Goal: Obtain resource: Download file/media

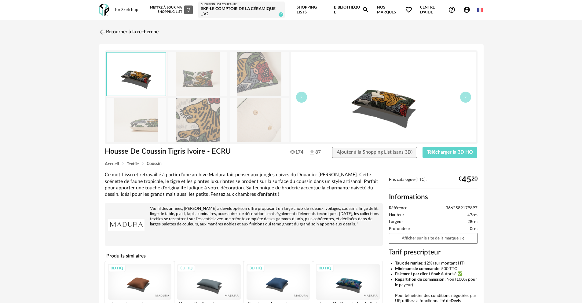
click at [310, 8] on link "Shopping Lists" at bounding box center [312, 10] width 30 height 20
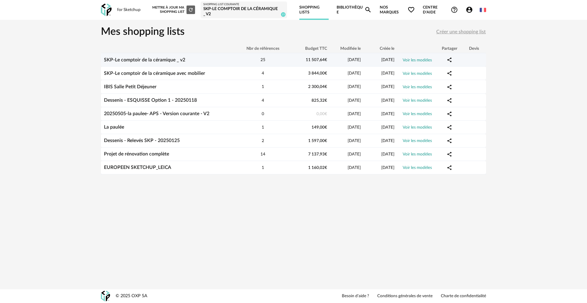
click at [203, 60] on div "SKP-Le comptoir de la céramique _ v2" at bounding box center [168, 60] width 134 height 6
click at [227, 61] on div "SKP-Le comptoir de la céramique _ v2" at bounding box center [168, 60] width 134 height 6
click at [427, 59] on link "Voir les modèles" at bounding box center [416, 60] width 29 height 4
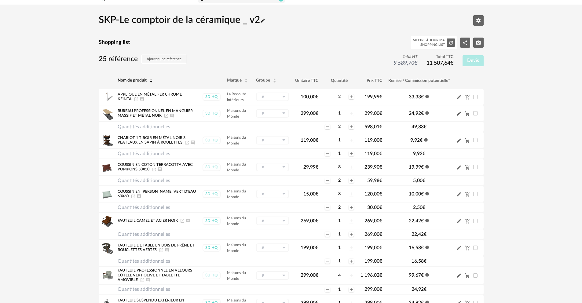
scroll to position [27, 0]
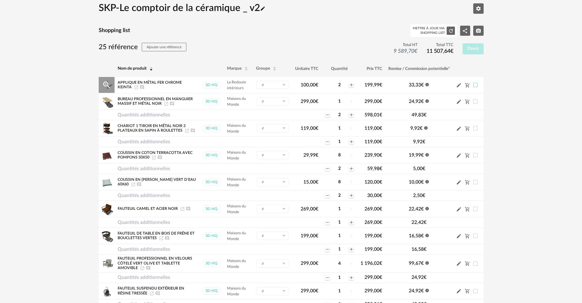
click at [475, 84] on span at bounding box center [475, 85] width 4 height 4
click at [476, 85] on span at bounding box center [475, 85] width 4 height 4
click at [468, 85] on icon "Cart Minus icon" at bounding box center [467, 85] width 5 height 5
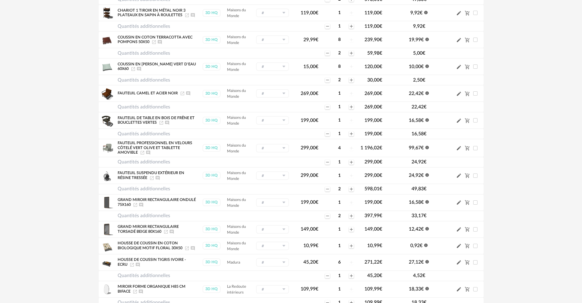
scroll to position [130, 0]
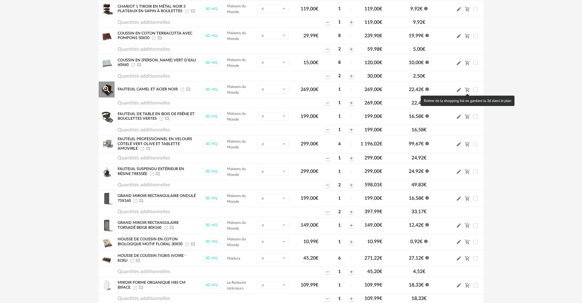
click at [468, 89] on icon "Cart Minus icon" at bounding box center [467, 89] width 5 height 5
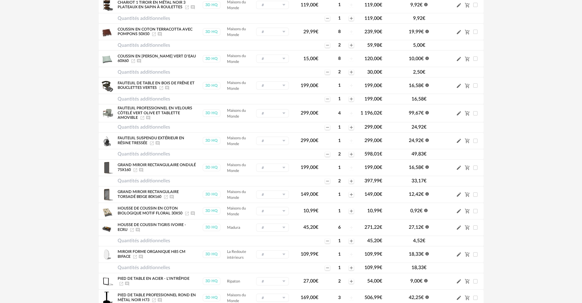
scroll to position [153, 0]
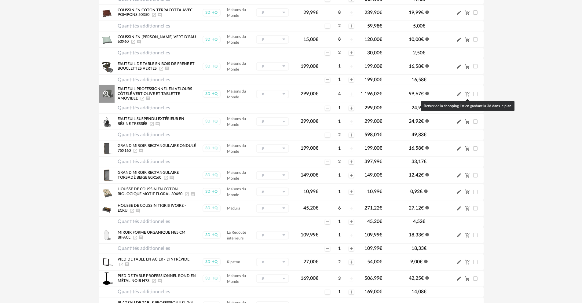
click at [467, 95] on icon "Cart Minus icon" at bounding box center [467, 94] width 5 height 5
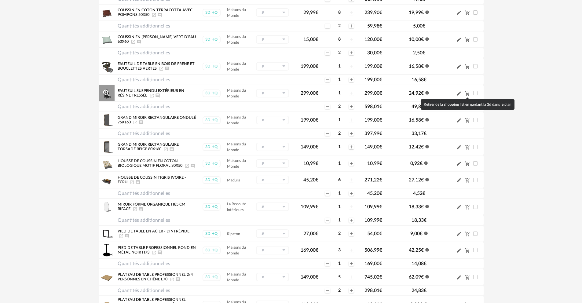
click at [466, 94] on icon "Cart Minus icon" at bounding box center [467, 93] width 5 height 5
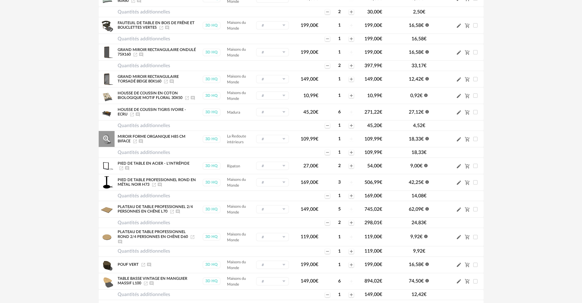
scroll to position [202, 0]
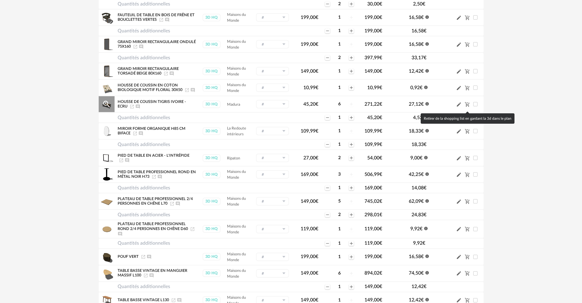
click at [466, 107] on icon "Cart Minus icon" at bounding box center [467, 104] width 5 height 5
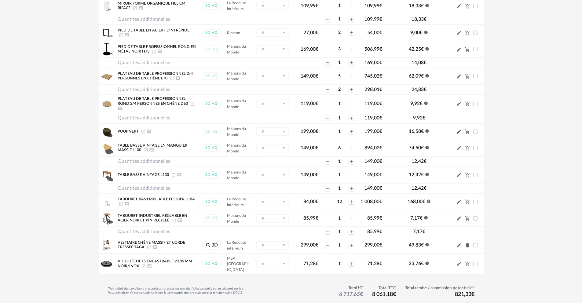
scroll to position [324, 0]
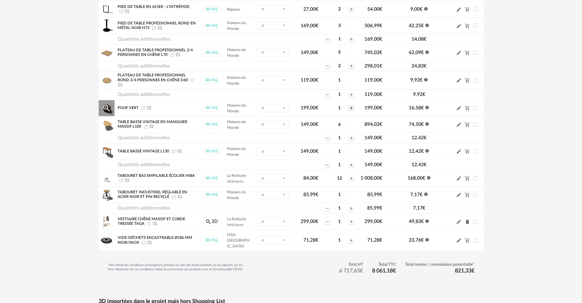
click at [352, 111] on icon "Plus icon" at bounding box center [351, 108] width 5 height 5
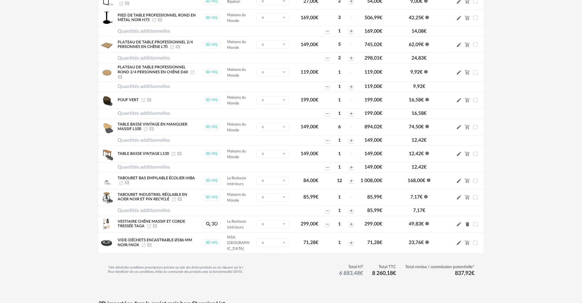
scroll to position [340, 0]
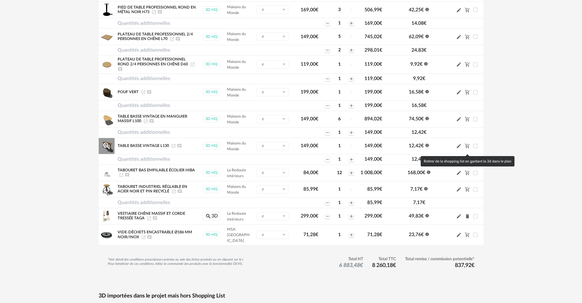
click at [467, 149] on icon "Cart Minus icon" at bounding box center [467, 145] width 5 height 5
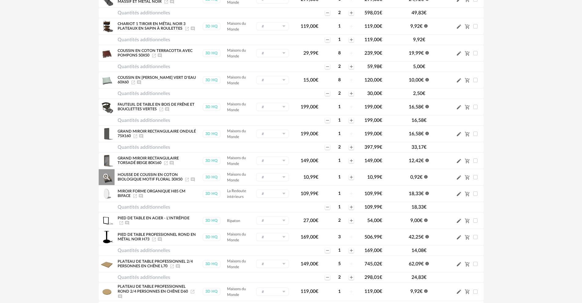
scroll to position [0, 0]
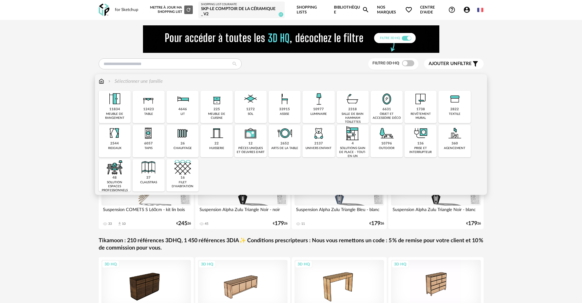
click at [290, 109] on div "33915 assise" at bounding box center [285, 107] width 32 height 32
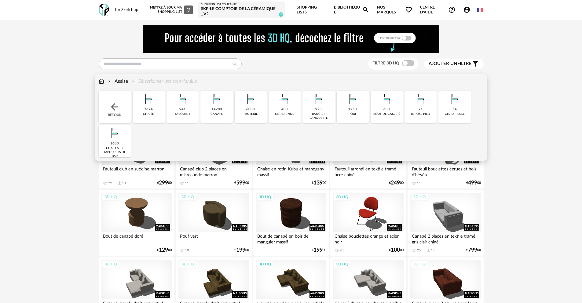
click at [253, 108] on div "6080" at bounding box center [250, 109] width 9 height 5
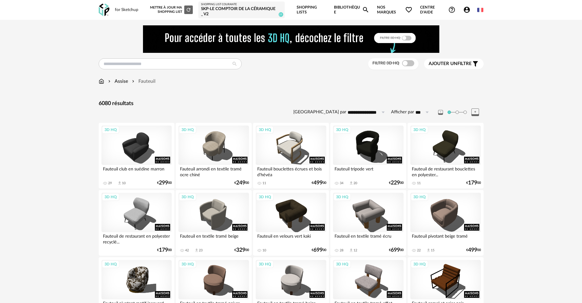
click at [468, 64] on span "Ajouter un filtre" at bounding box center [450, 64] width 43 height 6
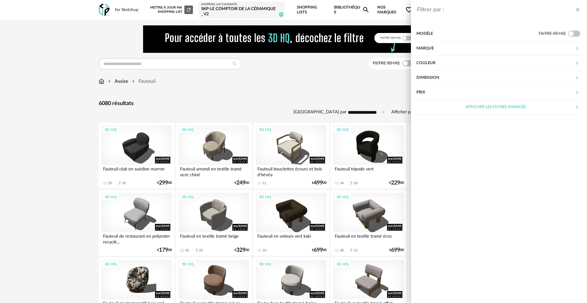
click at [521, 108] on div "Afficher les filtres avancés" at bounding box center [495, 107] width 159 height 15
click at [520, 95] on div "Prix" at bounding box center [495, 92] width 159 height 15
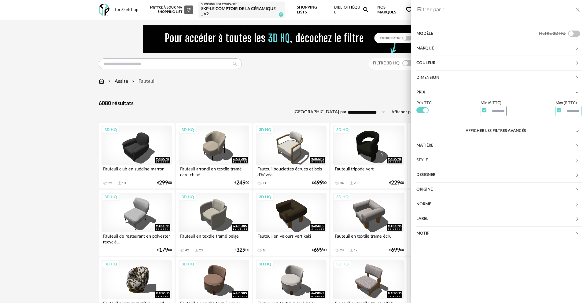
click at [572, 111] on input "text" at bounding box center [568, 111] width 26 height 10
type input "***"
click at [537, 229] on div "Motif" at bounding box center [495, 233] width 159 height 15
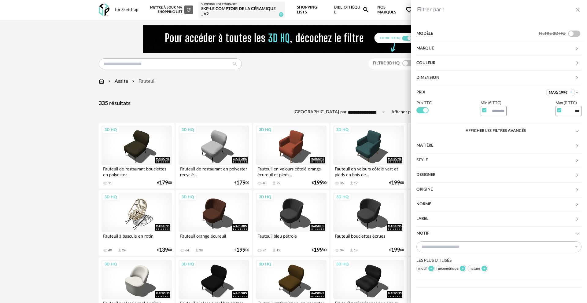
click at [346, 83] on div "Filtrer par : Modèle Filtre 3D HQ Marque &tradition 0 101 Copenhagen 0 366 Conc…" at bounding box center [293, 151] width 587 height 303
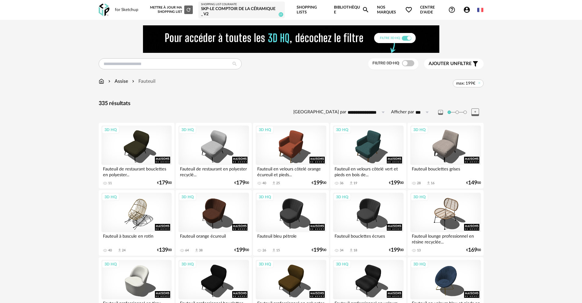
click at [463, 64] on span "Ajouter un filtre" at bounding box center [450, 64] width 43 height 6
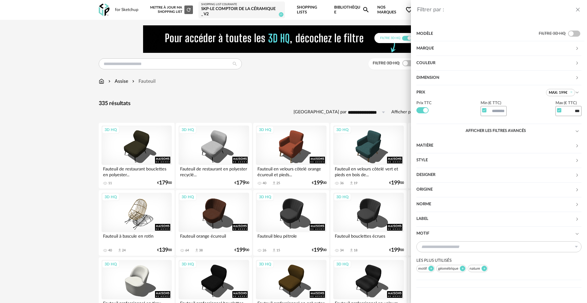
click at [449, 62] on div "Couleur" at bounding box center [495, 63] width 159 height 15
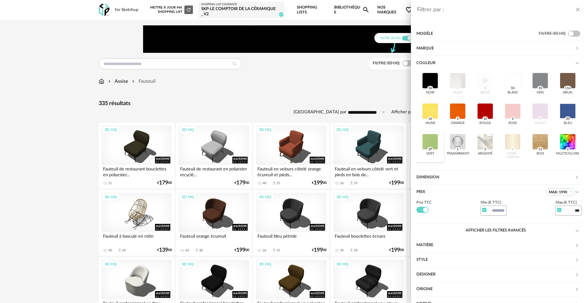
click at [438, 142] on div at bounding box center [430, 142] width 16 height 16
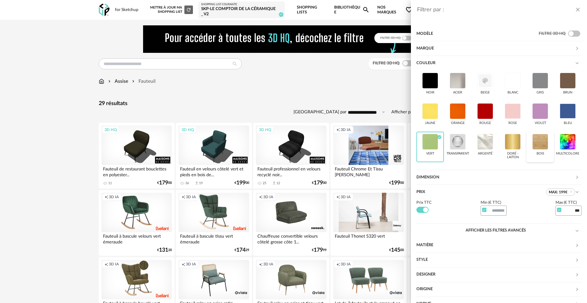
click at [532, 150] on div at bounding box center [540, 142] width 16 height 16
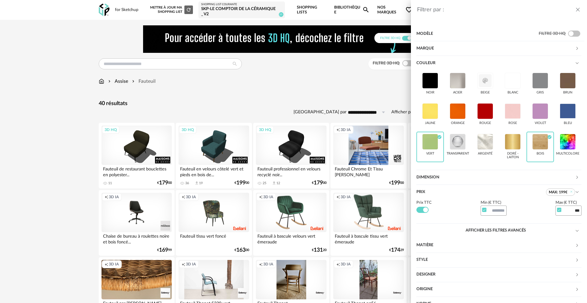
click at [345, 95] on div "Filtrer par : Modèle Filtre 3D HQ Marque &tradition 0 101 Copenhagen 0 366 Conc…" at bounding box center [293, 151] width 587 height 303
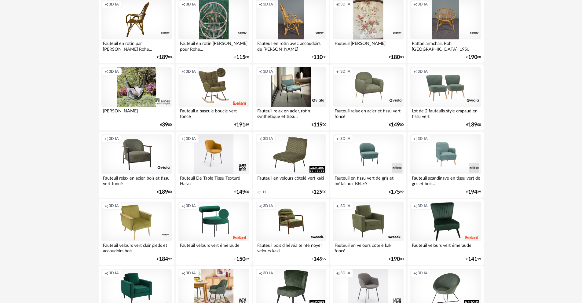
scroll to position [359, 0]
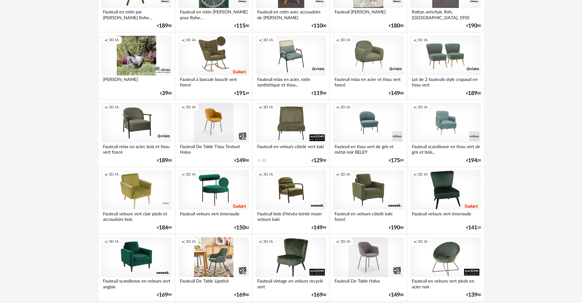
click at [288, 123] on div "Creation icon 3D IA" at bounding box center [291, 123] width 70 height 40
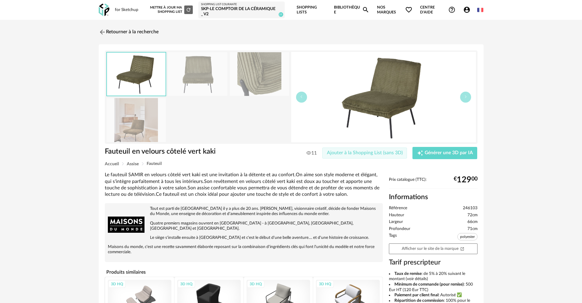
click at [392, 154] on span "Ajouter à la Shopping List (sans 3D)" at bounding box center [365, 152] width 76 height 5
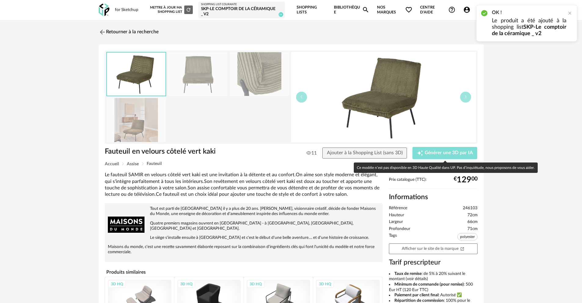
click at [463, 153] on span "Générer une 3D par IA" at bounding box center [449, 153] width 48 height 5
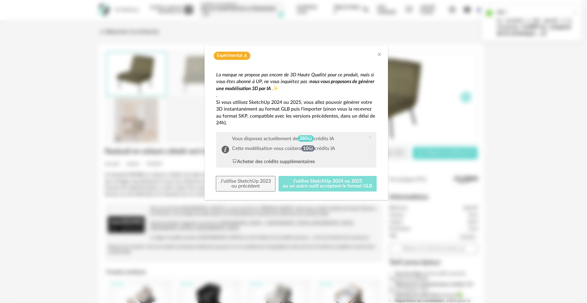
click at [343, 181] on button "J'utilise SketchUp 2024 ou 2025 ou un autre outil acceptant le format GLB" at bounding box center [327, 184] width 98 height 16
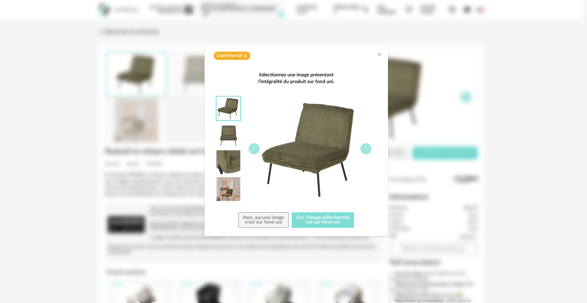
click at [334, 218] on button "Oui, l'image sélectionnée est sur fond uni" at bounding box center [322, 220] width 62 height 16
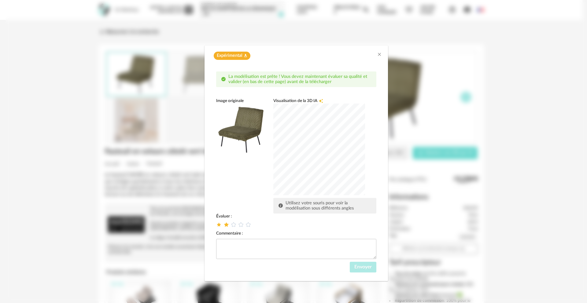
click at [228, 224] on icon "dialog" at bounding box center [226, 224] width 6 height 6
click at [368, 268] on span "Envoyer" at bounding box center [362, 267] width 17 height 5
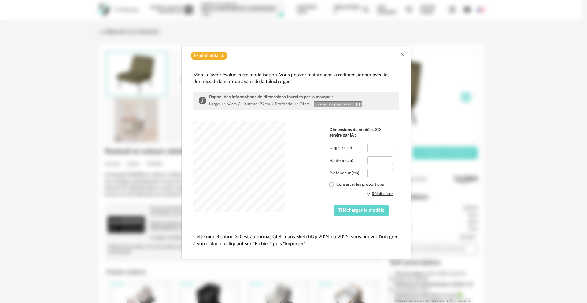
type input "****"
click at [375, 211] on span "Télécharger le modèle" at bounding box center [361, 210] width 46 height 5
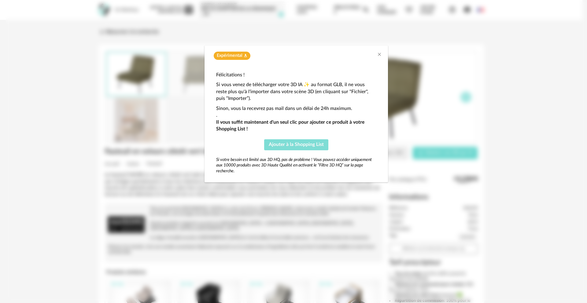
click at [306, 146] on span "Ajouter à la Shopping List" at bounding box center [296, 144] width 55 height 5
click at [380, 55] on icon "Close" at bounding box center [379, 54] width 5 height 5
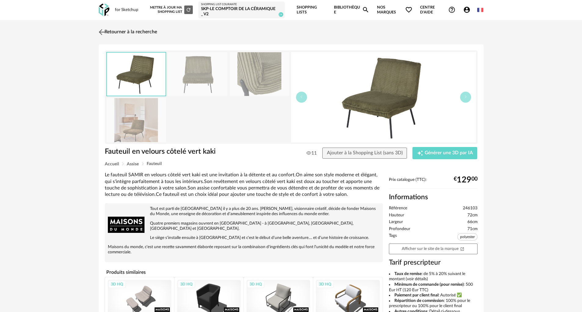
click at [101, 32] on img at bounding box center [101, 31] width 9 height 9
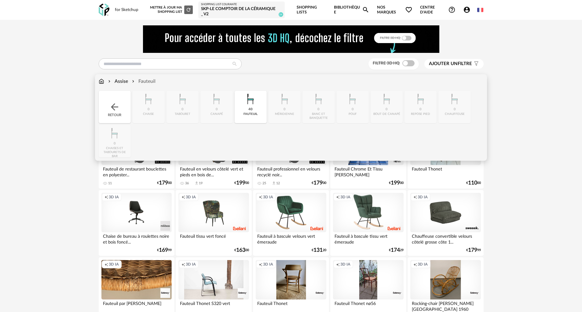
click at [121, 82] on div "Assise" at bounding box center [117, 81] width 21 height 7
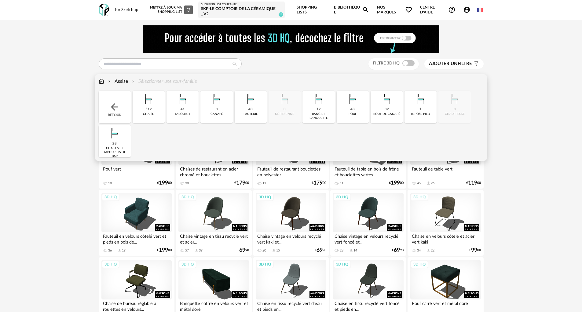
click at [349, 108] on div "48 pouf" at bounding box center [353, 107] width 32 height 32
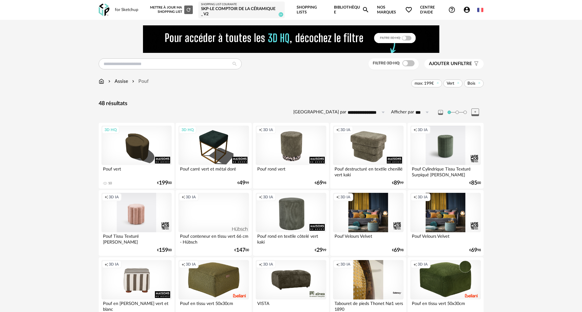
click at [379, 137] on div "Creation icon 3D IA" at bounding box center [368, 146] width 70 height 40
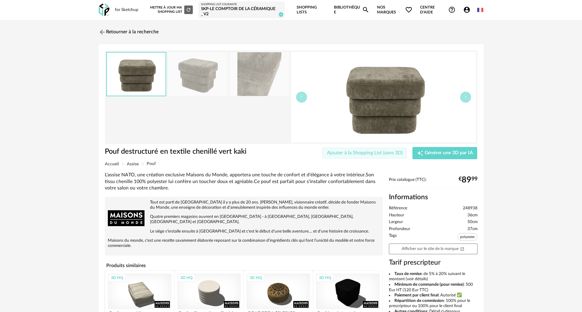
click at [383, 153] on span "Ajouter à la Shopping List (sans 3D)" at bounding box center [365, 152] width 76 height 5
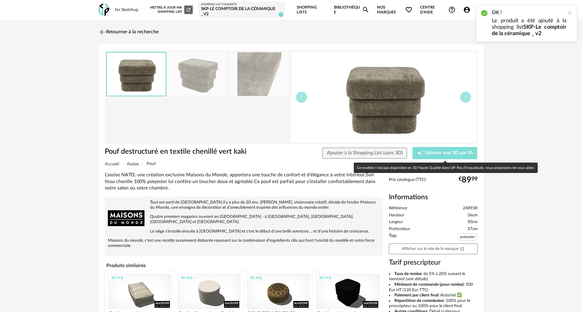
click at [464, 153] on span "Générer une 3D par IA" at bounding box center [449, 153] width 48 height 5
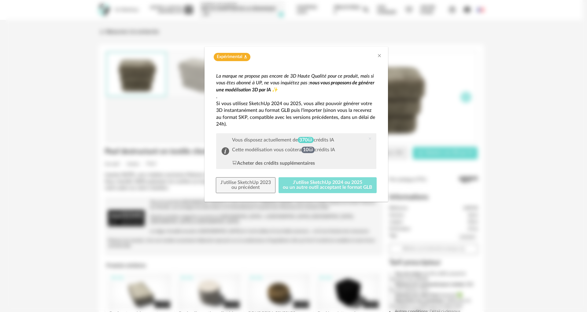
click at [313, 186] on button "J'utilise SketchUp 2024 ou 2025 ou un autre outil acceptant le format GLB" at bounding box center [327, 185] width 98 height 16
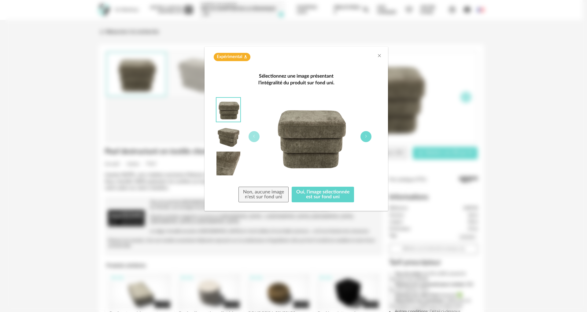
click at [364, 137] on icon "dialog" at bounding box center [366, 136] width 4 height 4
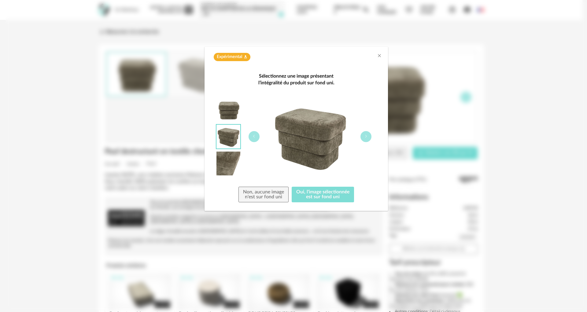
click at [342, 194] on button "Oui, l'image sélectionnée est sur fond uni" at bounding box center [322, 195] width 62 height 16
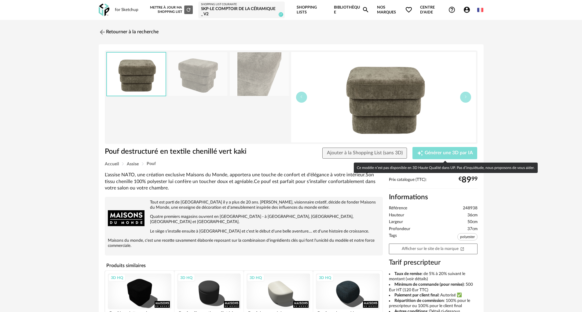
click at [452, 152] on span "Générer une 3D par IA" at bounding box center [449, 153] width 48 height 5
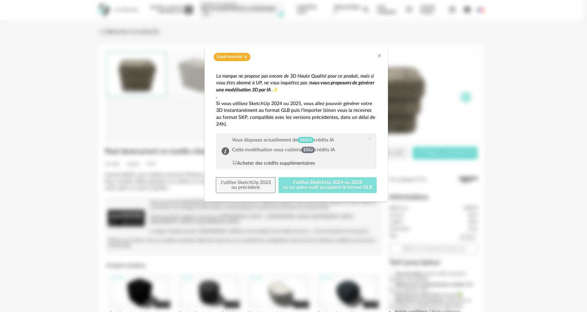
click at [327, 187] on button "J'utilise SketchUp 2024 ou 2025 ou un autre outil acceptant le format GLB" at bounding box center [327, 185] width 98 height 16
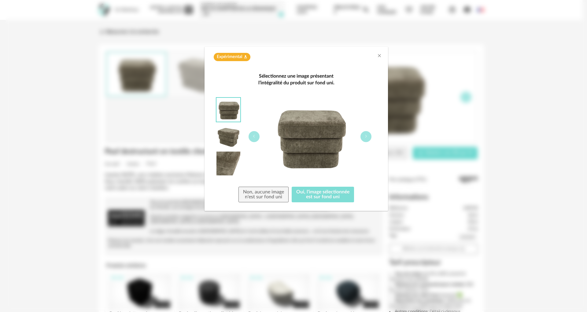
click at [335, 194] on button "Oui, l'image sélectionnée est sur fond uni" at bounding box center [322, 195] width 62 height 16
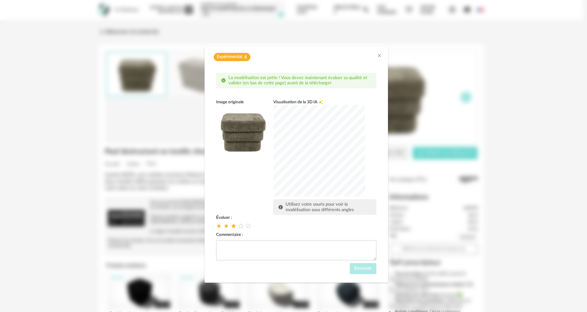
click at [234, 225] on icon "dialog" at bounding box center [233, 226] width 6 height 6
click at [366, 270] on span "Envoyer" at bounding box center [362, 268] width 17 height 5
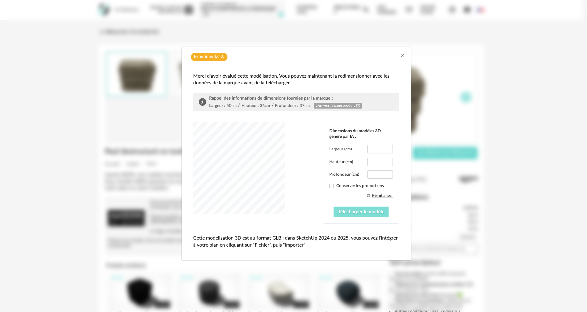
click at [370, 210] on span "Télécharger le modèle" at bounding box center [361, 211] width 46 height 5
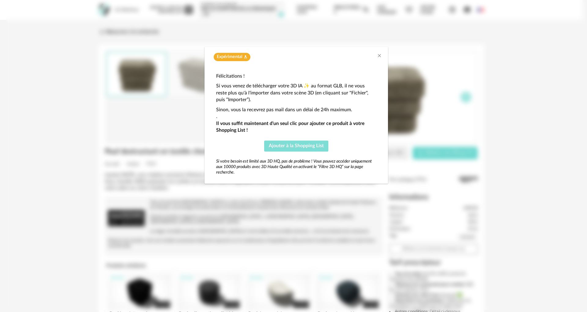
click at [319, 146] on span "Ajouter à la Shopping List" at bounding box center [296, 145] width 55 height 5
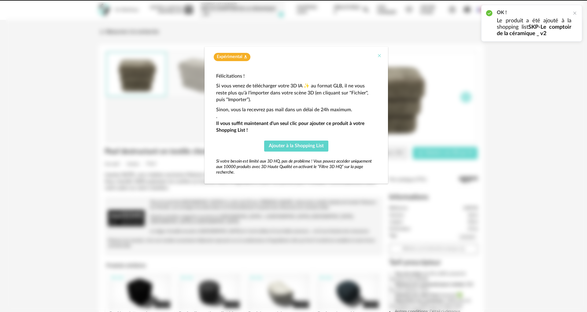
click at [381, 55] on icon "Close" at bounding box center [379, 55] width 5 height 5
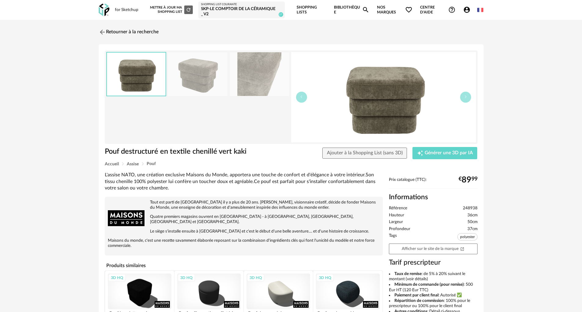
drag, startPoint x: 104, startPoint y: 31, endPoint x: 95, endPoint y: 36, distance: 10.1
click at [104, 31] on img at bounding box center [102, 31] width 7 height 7
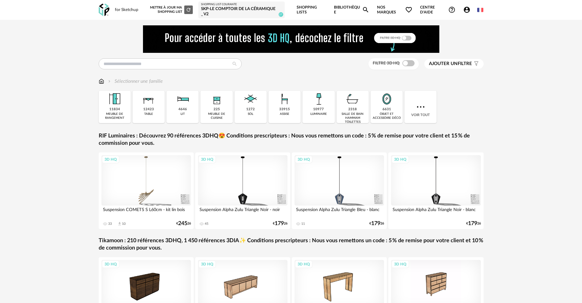
click at [389, 114] on div "objet et accessoire déco" at bounding box center [386, 116] width 28 height 8
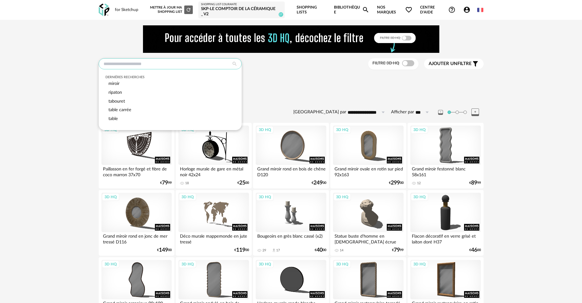
click at [197, 63] on input "text" at bounding box center [170, 63] width 143 height 11
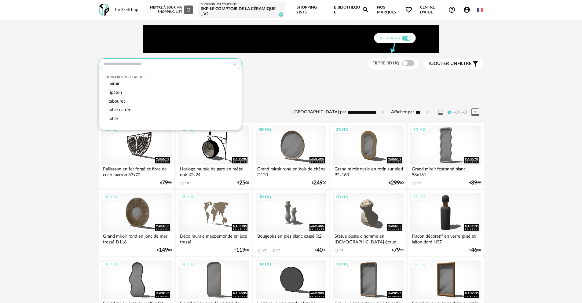
click at [149, 65] on input "text" at bounding box center [170, 63] width 143 height 11
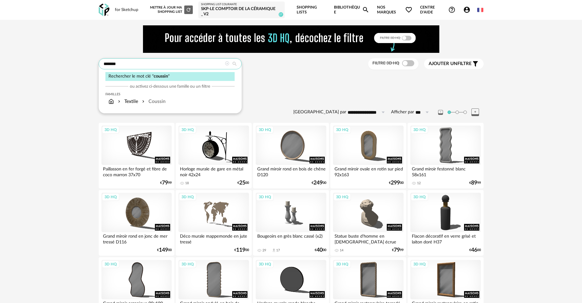
type input "*******"
type input "**********"
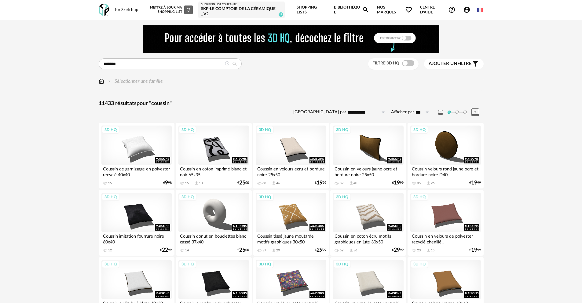
click at [453, 64] on span "Ajouter un" at bounding box center [443, 63] width 29 height 5
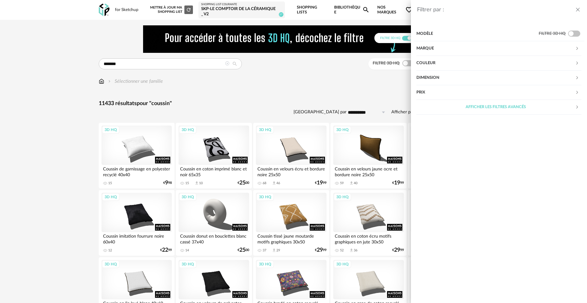
click at [435, 62] on div "Couleur" at bounding box center [495, 63] width 159 height 15
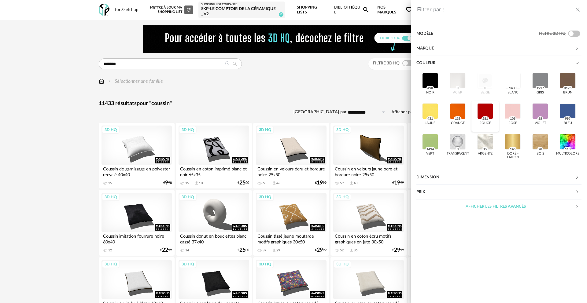
click at [483, 109] on div at bounding box center [485, 111] width 16 height 16
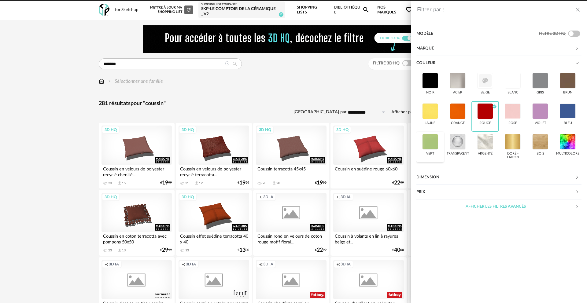
click at [428, 139] on div at bounding box center [430, 142] width 16 height 16
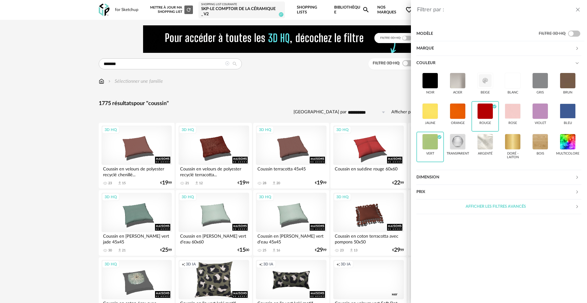
click at [306, 116] on div "Filtrer par : Modèle Filtre 3D HQ Marque &tradition 1 101 Copenhagen 0 366 Conc…" at bounding box center [293, 151] width 587 height 303
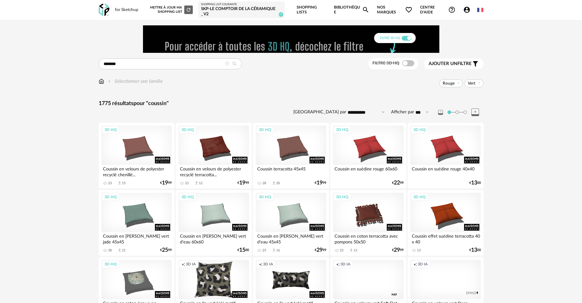
click at [471, 64] on span "Ajouter un filtre" at bounding box center [450, 64] width 43 height 6
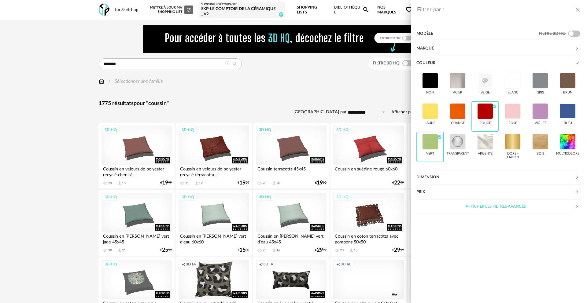
click at [432, 192] on div "Prix" at bounding box center [495, 192] width 159 height 15
click at [576, 211] on input "text" at bounding box center [568, 211] width 26 height 10
type input "**"
click at [503, 276] on section "Modèle Filtre 3D HQ Marque &tradition 1 101 Copenhagen 0 366 Concept 3 AMPM 317…" at bounding box center [499, 163] width 176 height 279
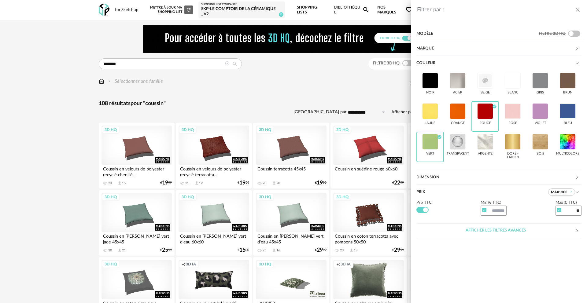
click at [445, 262] on section "Modèle Filtre 3D HQ Marque &tradition 0 101 Copenhagen 0 366 Concept 0 AMPM 0 A…" at bounding box center [499, 163] width 176 height 279
click at [420, 210] on span at bounding box center [422, 210] width 12 height 6
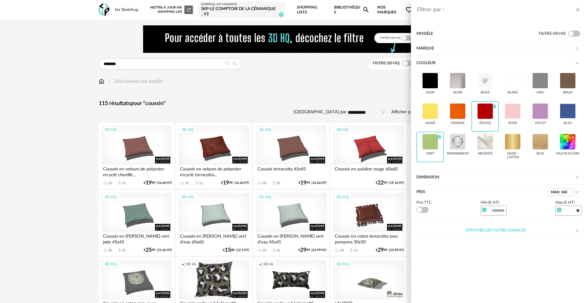
click at [492, 265] on section "Modèle Filtre 3D HQ Marque &tradition 0 101 Copenhagen 0 366 Concept 0 AMPM 0 A…" at bounding box center [499, 163] width 176 height 279
click at [359, 84] on div "Filtrer par : Modèle Filtre 3D HQ Marque &tradition 0 101 Copenhagen 0 366 Conc…" at bounding box center [293, 151] width 587 height 303
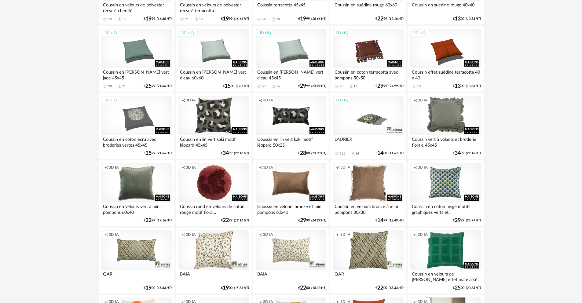
scroll to position [168, 0]
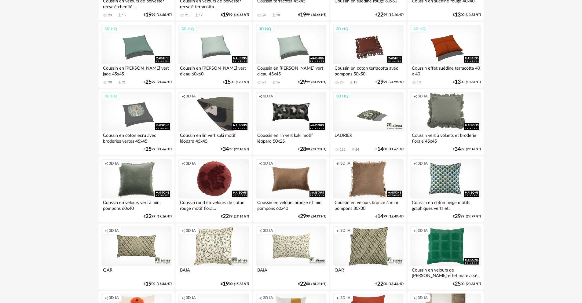
click at [224, 111] on div "Creation icon 3D IA" at bounding box center [213, 112] width 70 height 40
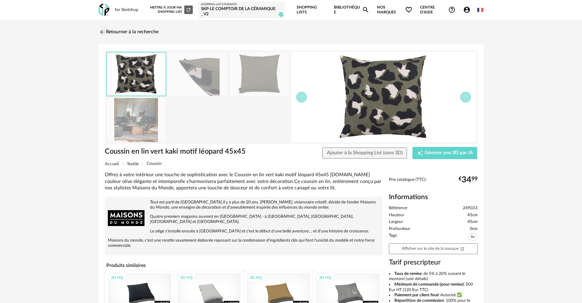
click at [127, 121] on img at bounding box center [136, 120] width 59 height 44
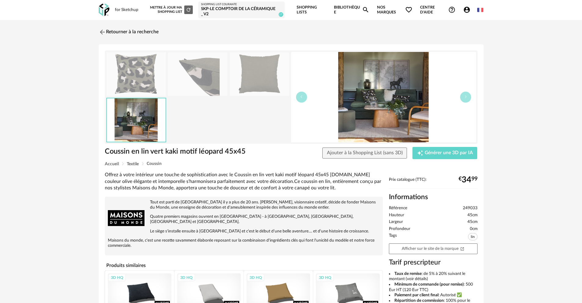
click at [518, 106] on div "Retourner à la recherche Coussin en lin vert kaki motif léopard 45x45 Coussin e…" at bounding box center [291, 221] width 582 height 403
click at [393, 152] on span "Ajouter à la Shopping List (sans 3D)" at bounding box center [365, 152] width 76 height 5
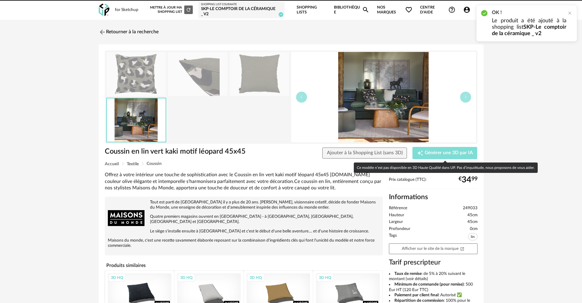
click at [465, 153] on span "Générer une 3D par IA" at bounding box center [449, 153] width 48 height 5
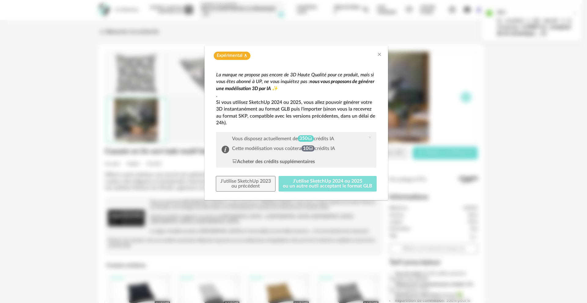
click at [333, 185] on button "J'utilise SketchUp 2024 ou 2025 ou un autre outil acceptant le format GLB" at bounding box center [327, 184] width 98 height 16
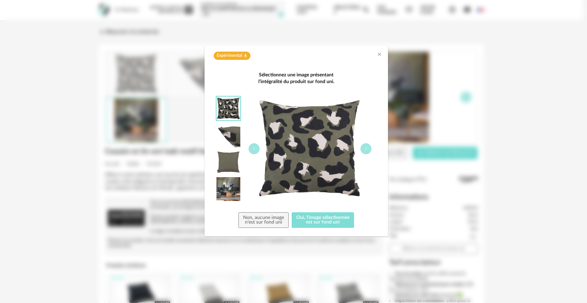
click at [316, 220] on button "Oui, l'image sélectionnée est sur fond uni" at bounding box center [322, 220] width 62 height 16
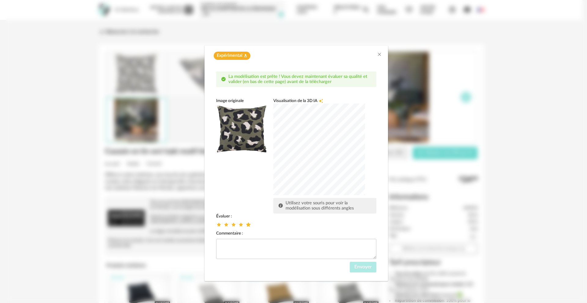
click at [249, 226] on icon "dialog" at bounding box center [248, 224] width 6 height 6
click at [368, 269] on span "Envoyer" at bounding box center [362, 267] width 17 height 5
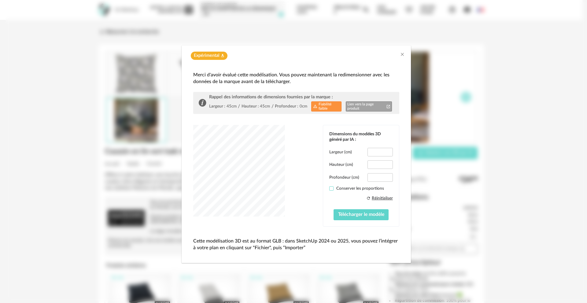
click at [331, 187] on span "dialog" at bounding box center [331, 188] width 4 height 4
click at [377, 214] on span "Télécharger le modèle" at bounding box center [361, 214] width 46 height 5
